Goal: Task Accomplishment & Management: Use online tool/utility

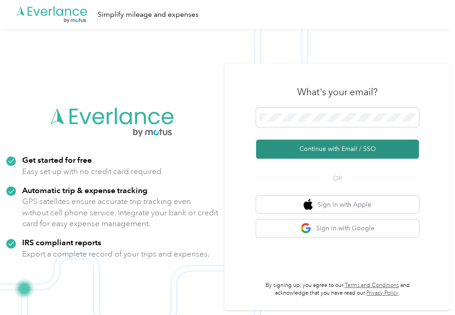
click at [330, 150] on button "Continue with Email / SSO" at bounding box center [337, 148] width 163 height 19
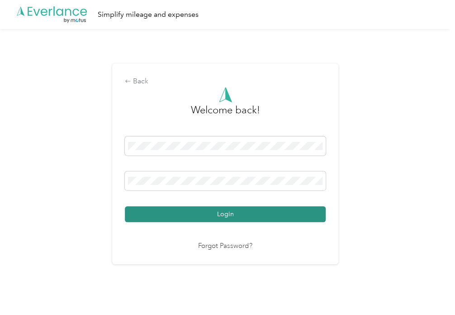
click at [159, 215] on button "Login" at bounding box center [225, 214] width 201 height 16
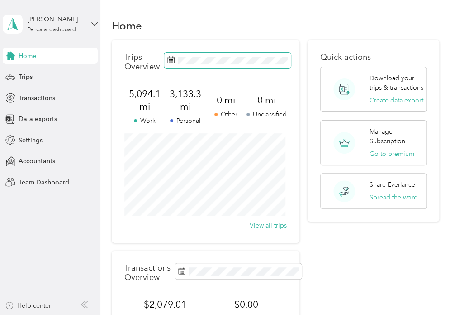
click at [172, 57] on icon at bounding box center [171, 60] width 7 height 6
click at [172, 60] on icon at bounding box center [170, 59] width 7 height 7
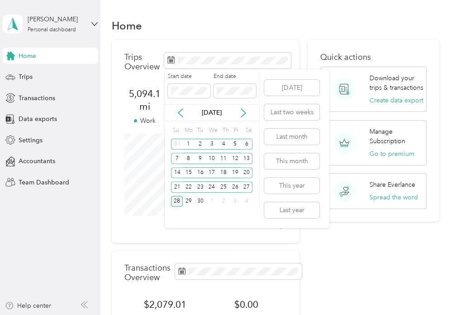
click at [206, 112] on p "[DATE]" at bounding box center [212, 113] width 38 height 10
click at [181, 112] on icon at bounding box center [180, 112] width 9 height 9
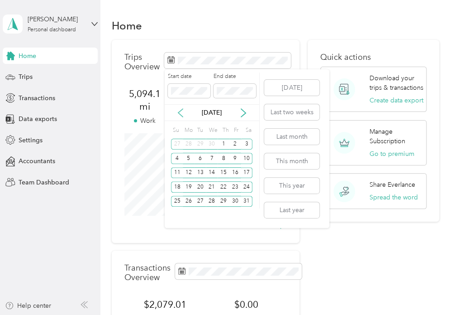
click at [181, 112] on icon at bounding box center [180, 112] width 9 height 9
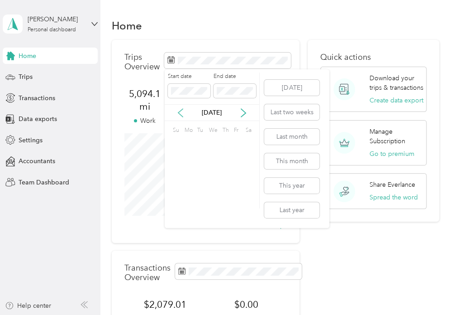
click at [181, 112] on icon at bounding box center [180, 112] width 9 height 9
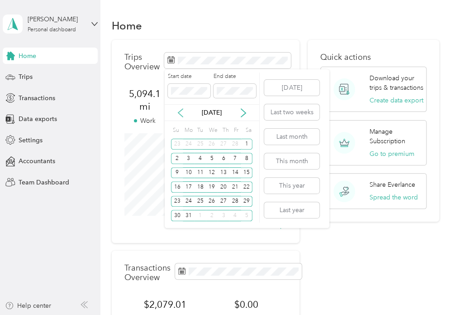
click at [181, 112] on icon at bounding box center [180, 112] width 9 height 9
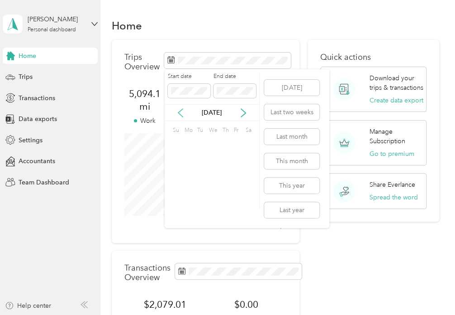
click at [181, 112] on icon at bounding box center [180, 112] width 9 height 9
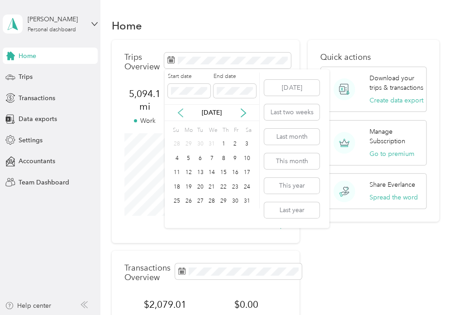
click at [181, 112] on icon at bounding box center [180, 112] width 9 height 9
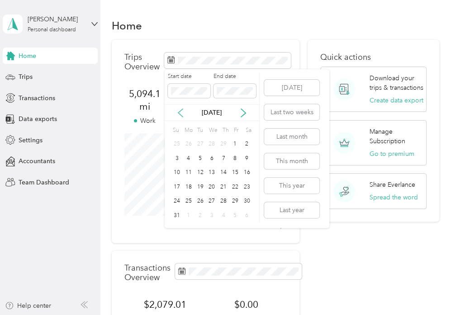
click at [181, 112] on icon at bounding box center [180, 112] width 9 height 9
click at [188, 144] on div "1" at bounding box center [189, 144] width 12 height 11
click at [244, 111] on icon at bounding box center [243, 113] width 5 height 8
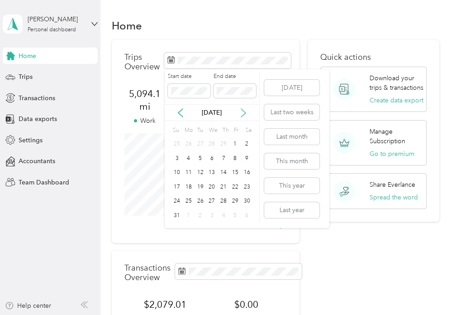
click at [244, 111] on icon at bounding box center [243, 113] width 5 height 8
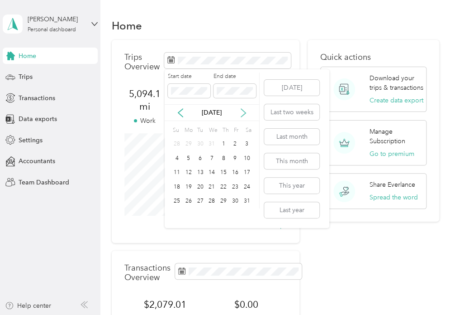
click at [244, 111] on icon at bounding box center [243, 113] width 5 height 8
click at [202, 200] on div "31" at bounding box center [201, 201] width 12 height 11
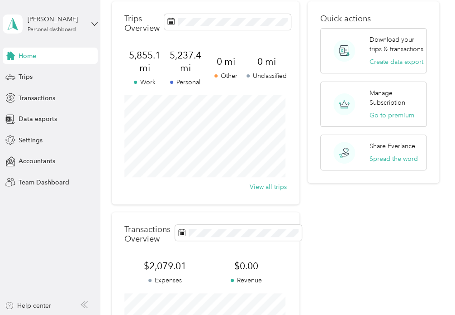
scroll to position [19, 0]
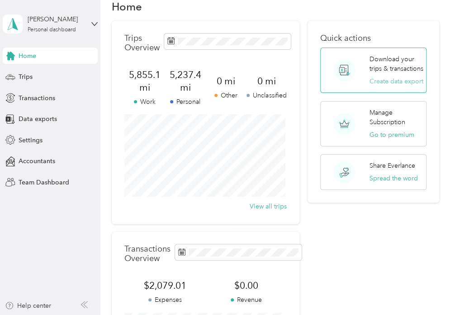
click at [381, 86] on button "Create data export" at bounding box center [396, 81] width 54 height 10
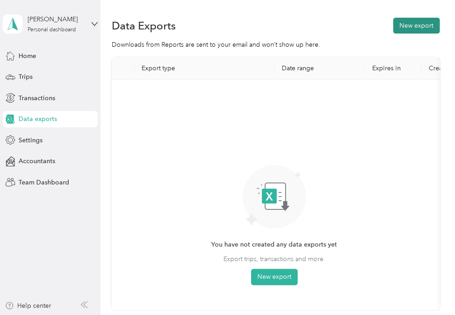
click at [411, 20] on button "New export" at bounding box center [416, 26] width 47 height 16
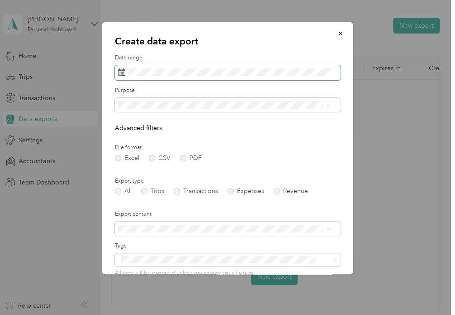
click at [124, 72] on icon at bounding box center [121, 71] width 7 height 7
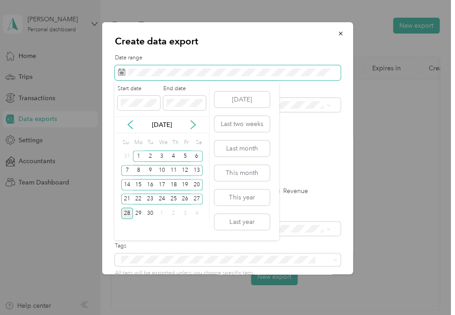
click at [127, 72] on span at bounding box center [228, 72] width 226 height 15
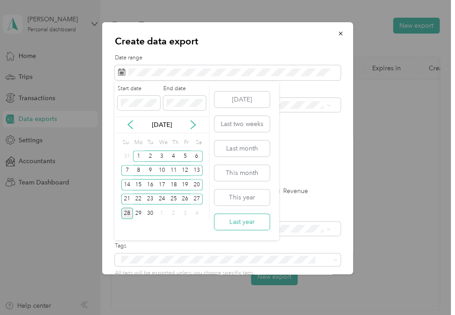
click at [237, 219] on button "Last year" at bounding box center [242, 222] width 55 height 16
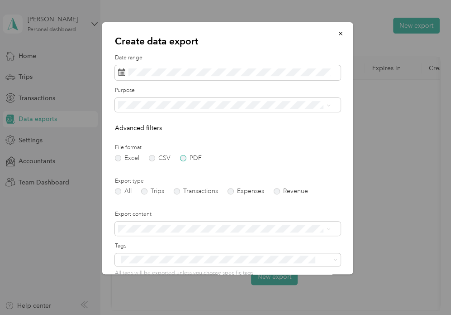
click at [186, 157] on label "PDF" at bounding box center [191, 158] width 22 height 6
click at [130, 138] on li "Work" at bounding box center [224, 136] width 219 height 16
click at [178, 192] on label "Transactions" at bounding box center [196, 191] width 44 height 6
click at [228, 190] on label "Expenses" at bounding box center [246, 191] width 37 height 6
click at [144, 191] on label "Trips" at bounding box center [152, 191] width 23 height 6
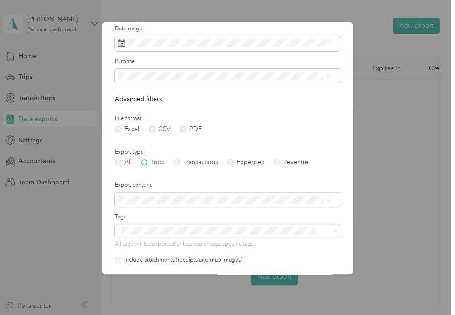
scroll to position [45, 0]
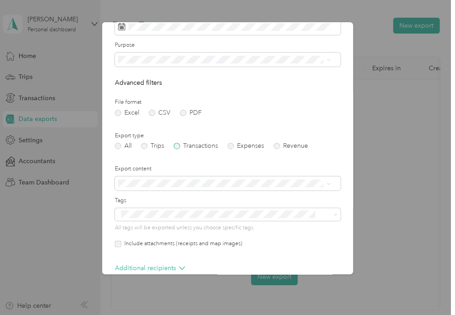
click at [177, 147] on label "Transactions" at bounding box center [196, 146] width 44 height 6
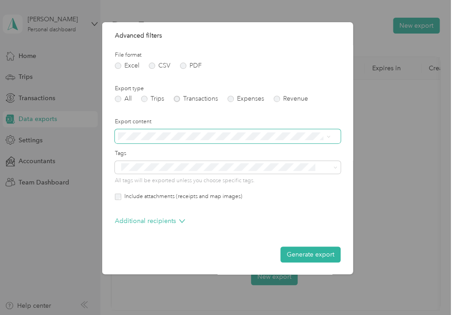
scroll to position [93, 0]
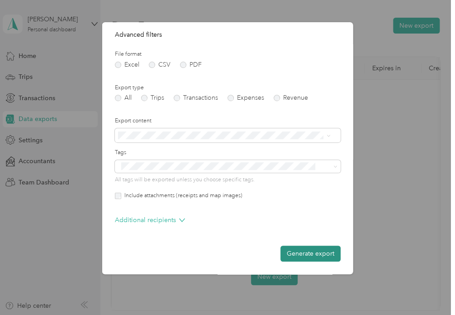
click at [297, 253] on button "Generate export" at bounding box center [311, 253] width 60 height 16
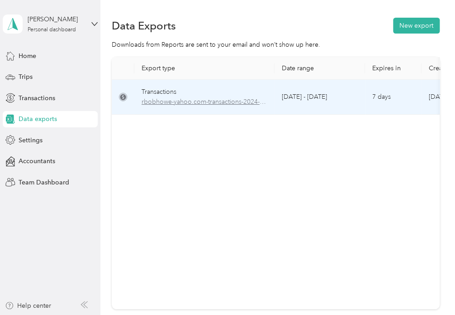
click at [207, 102] on span "rbobhowe-yahoo.com-transactions-2024-01-01-2024-12-31.pdf" at bounding box center [205, 102] width 126 height 10
click at [187, 97] on span "rbobhowe-yahoo.com-transactions-2024-01-01-2024-12-31.pdf" at bounding box center [205, 102] width 126 height 10
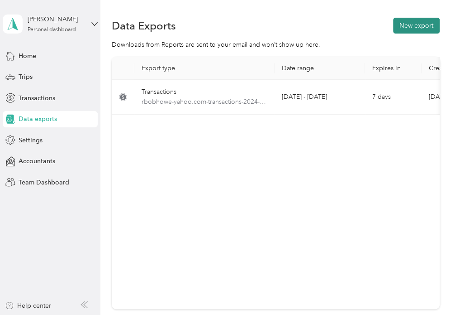
click at [408, 25] on button "New export" at bounding box center [416, 26] width 47 height 16
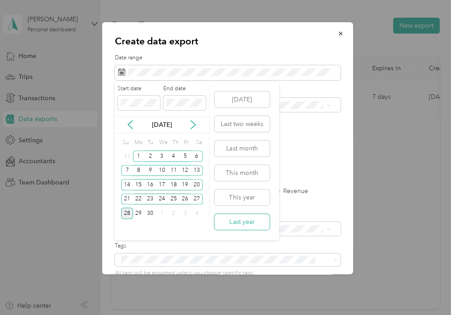
click at [241, 227] on button "Last year" at bounding box center [242, 222] width 55 height 16
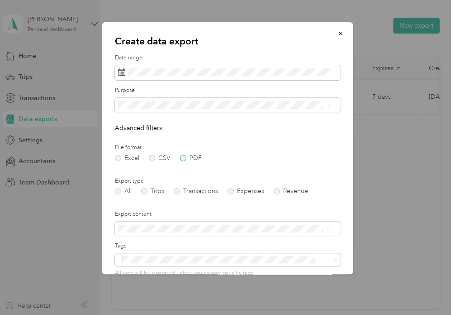
click at [185, 158] on label "PDF" at bounding box center [191, 158] width 22 height 6
click at [230, 191] on label "Expenses" at bounding box center [246, 191] width 37 height 6
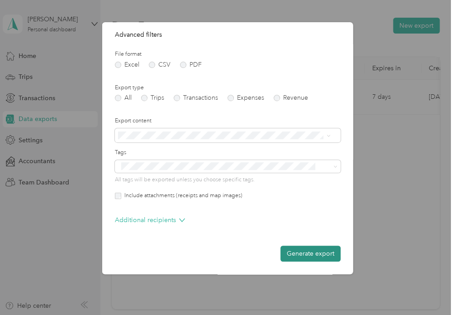
click at [299, 253] on button "Generate export" at bounding box center [311, 253] width 60 height 16
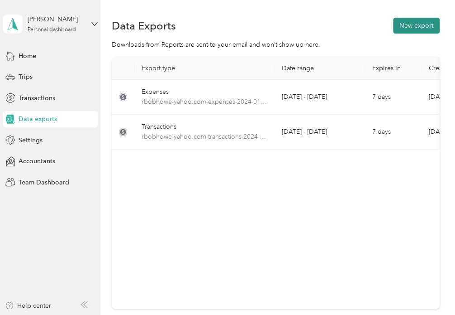
click at [409, 27] on button "New export" at bounding box center [416, 26] width 47 height 16
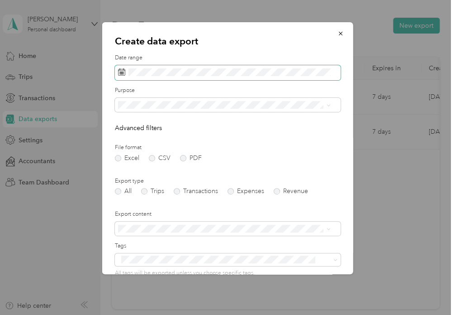
click at [210, 67] on span at bounding box center [228, 72] width 226 height 15
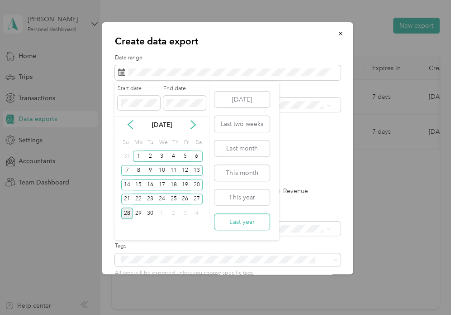
click at [249, 222] on button "Last year" at bounding box center [242, 222] width 55 height 16
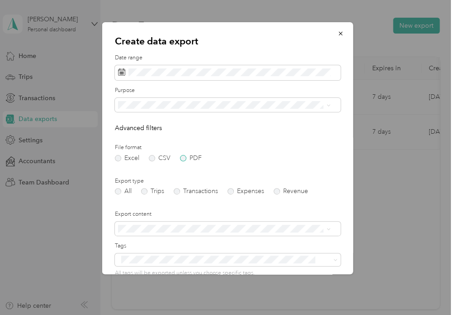
click at [182, 159] on label "PDF" at bounding box center [191, 158] width 22 height 6
click at [229, 188] on label "Expenses" at bounding box center [246, 191] width 37 height 6
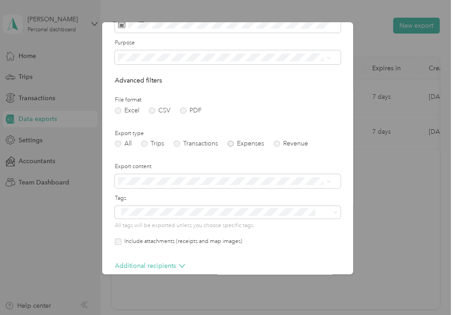
scroll to position [91, 0]
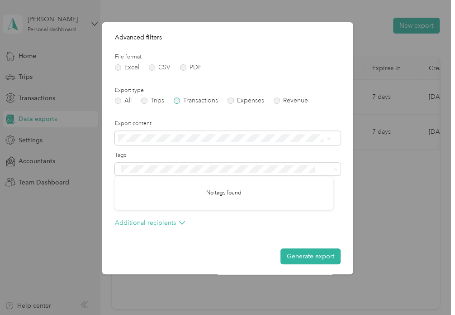
click at [179, 100] on label "Transactions" at bounding box center [196, 100] width 44 height 6
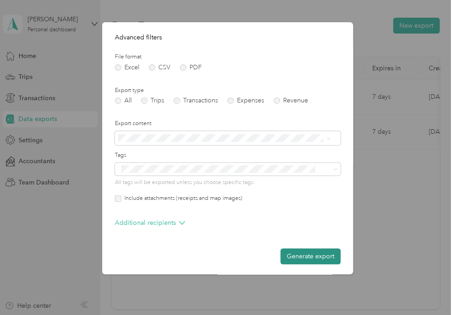
click at [302, 262] on button "Generate export" at bounding box center [311, 256] width 60 height 16
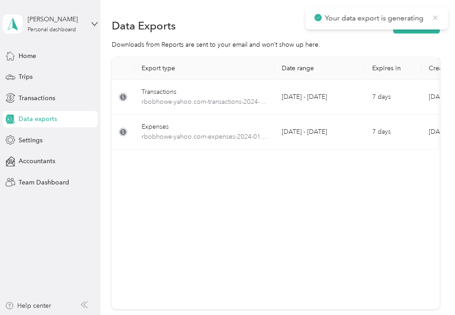
click at [437, 17] on icon at bounding box center [435, 18] width 7 height 8
